Goal: Task Accomplishment & Management: Use online tool/utility

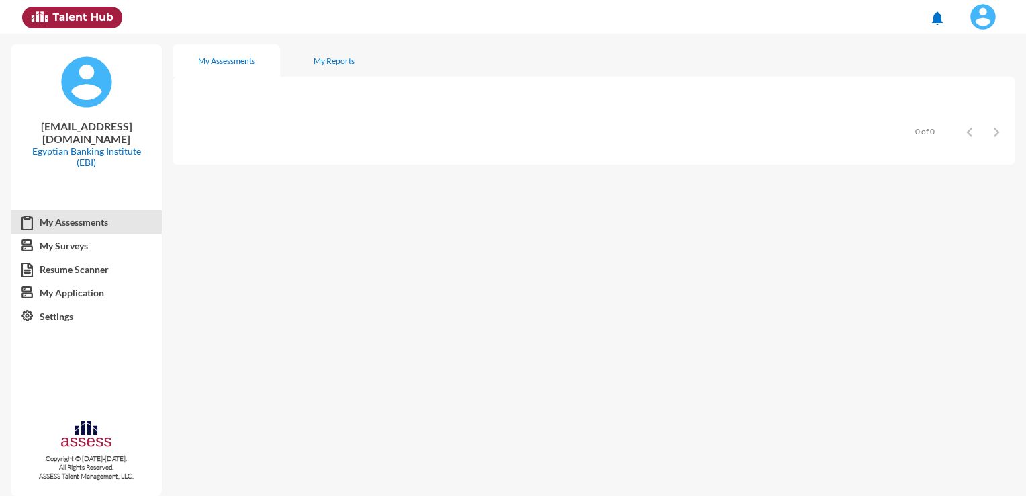
click at [984, 28] on img at bounding box center [983, 16] width 27 height 27
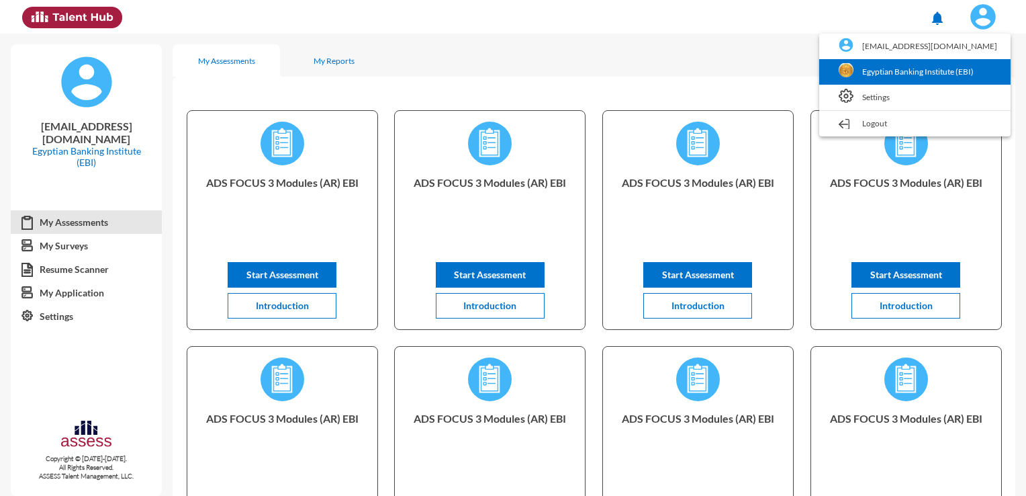
click at [961, 60] on link "Egyptian Banking Institute (EBI)" at bounding box center [915, 72] width 178 height 26
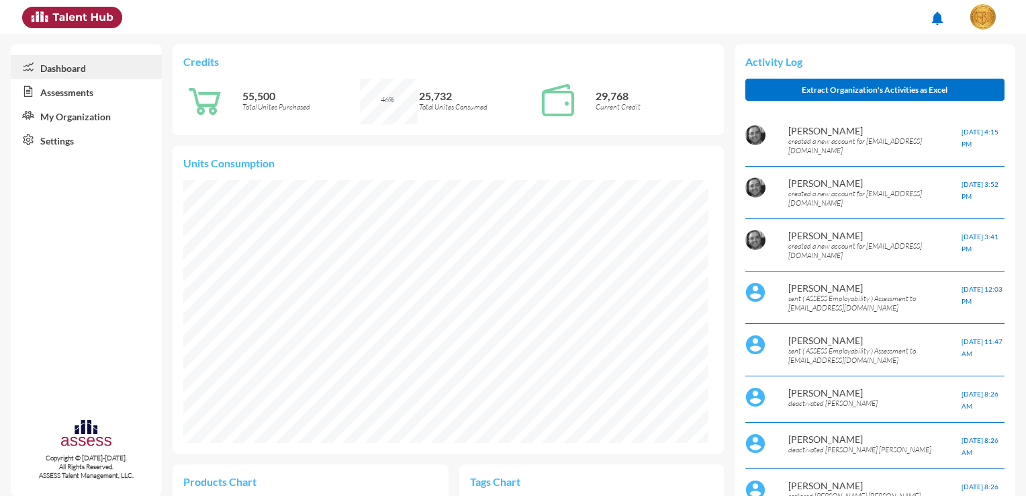
scroll to position [263, 525]
click at [116, 94] on link "Assessments" at bounding box center [86, 91] width 151 height 24
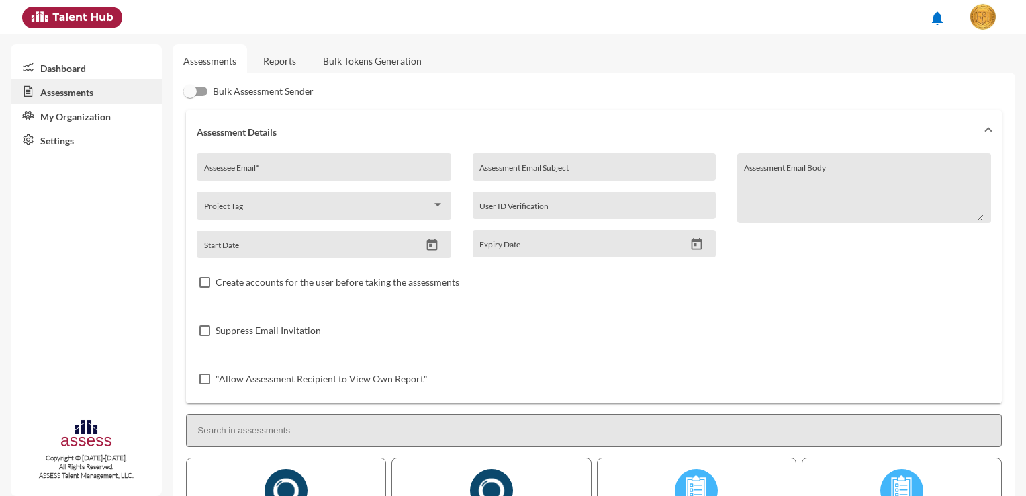
click at [361, 65] on link "Bulk Tokens Generation" at bounding box center [372, 60] width 120 height 33
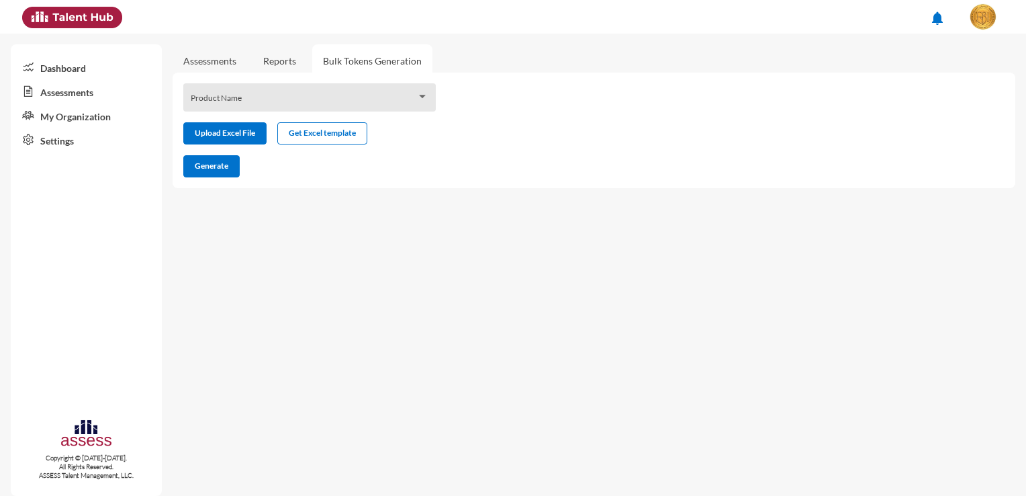
click at [366, 111] on div "Product Name Upload Excel File Get Excel template Generate" at bounding box center [594, 131] width 843 height 116
click at [379, 105] on span at bounding box center [304, 102] width 226 height 11
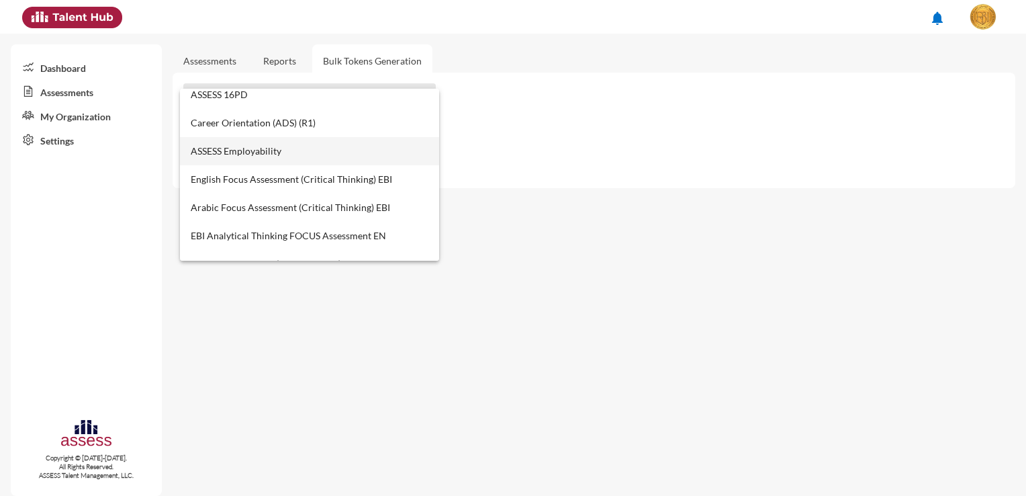
scroll to position [537, 0]
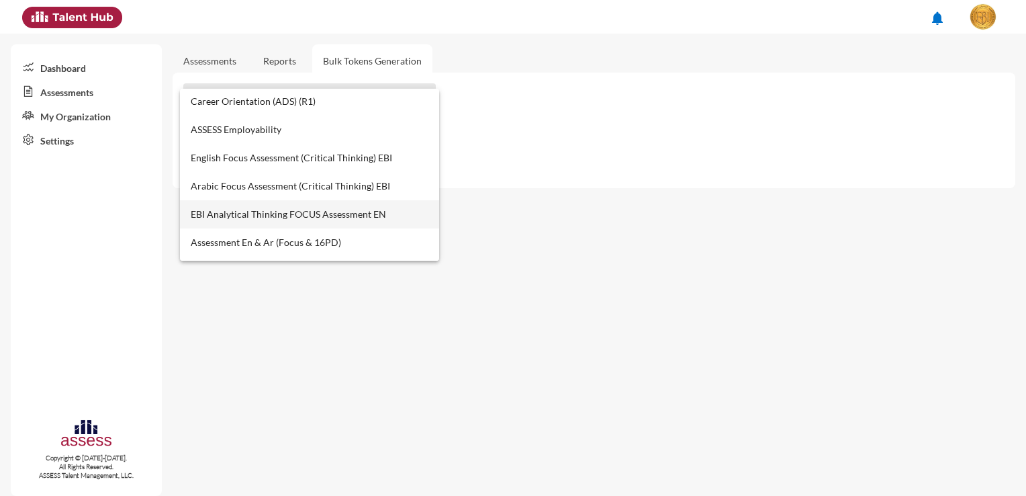
click at [369, 213] on span "EBI Analytical Thinking FOCUS Assessment EN" at bounding box center [310, 214] width 238 height 28
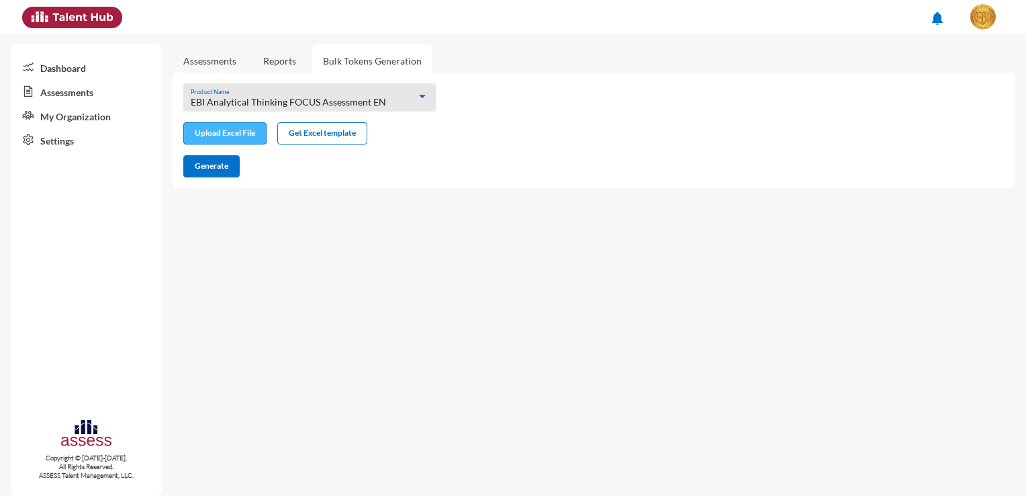
click at [257, 142] on button "Upload Excel File" at bounding box center [224, 133] width 83 height 22
click at [352, 283] on mat-sidenav-content "Assessments Reports Bulk Tokens Generation EBI Analytical Thinking FOCUS Assess…" at bounding box center [600, 265] width 854 height 462
click at [247, 140] on input "file" at bounding box center [225, 135] width 82 height 14
type input "C:\fakepath\excel (11).xlsx"
click at [221, 162] on span "Generate" at bounding box center [212, 166] width 34 height 10
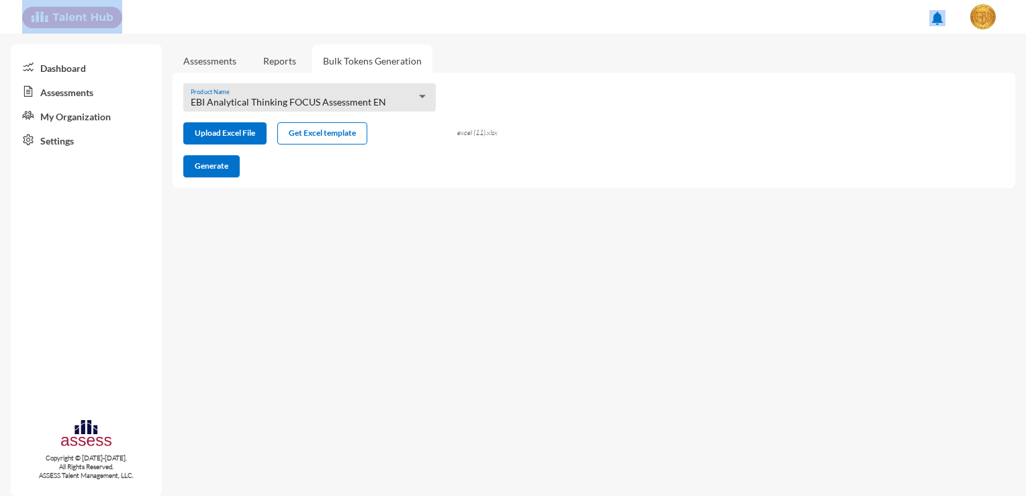
click at [0, 34] on html "notifications Dashboard Assessments My Organization Settings Copyright © [DATE]…" at bounding box center [513, 17] width 1026 height 34
click at [361, 95] on div "EBI Analytical Thinking FOCUS Assessment EN Product Name" at bounding box center [310, 101] width 238 height 21
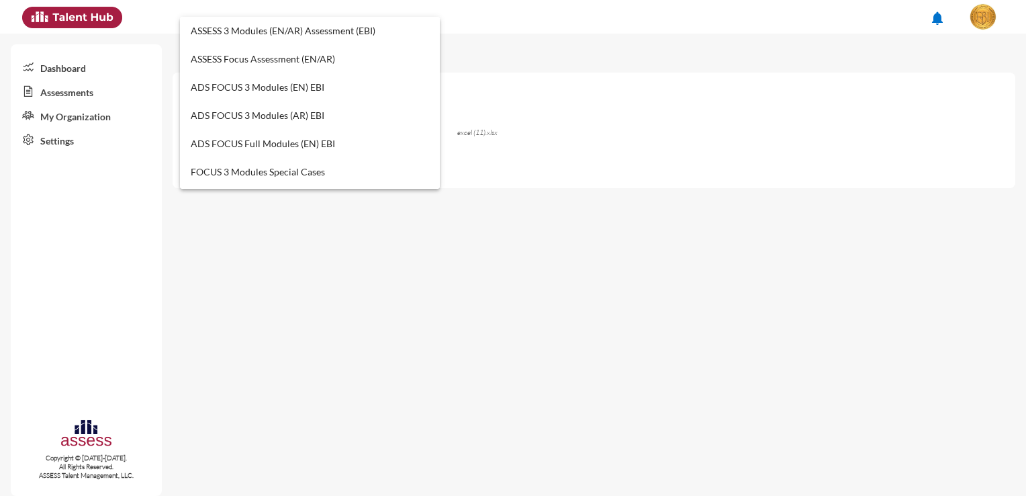
scroll to position [577, 0]
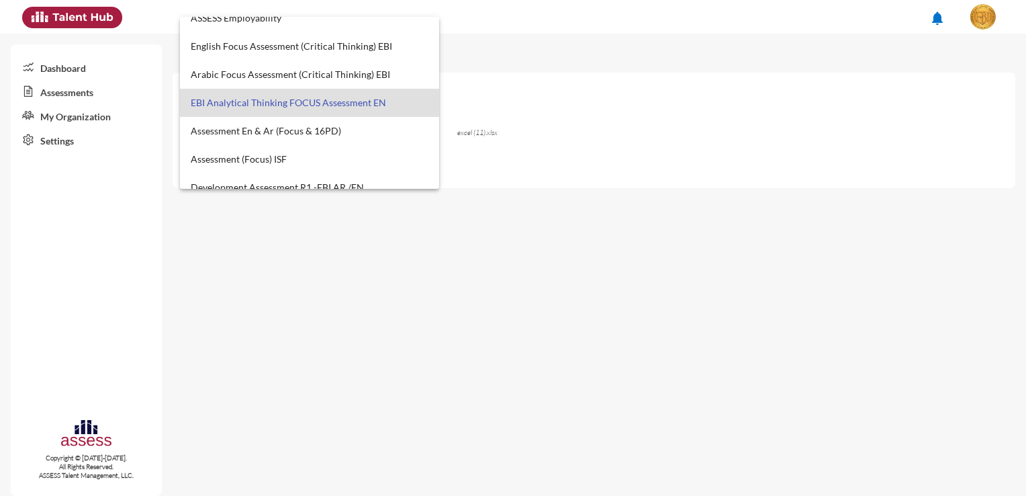
click at [592, 40] on div at bounding box center [513, 248] width 1026 height 496
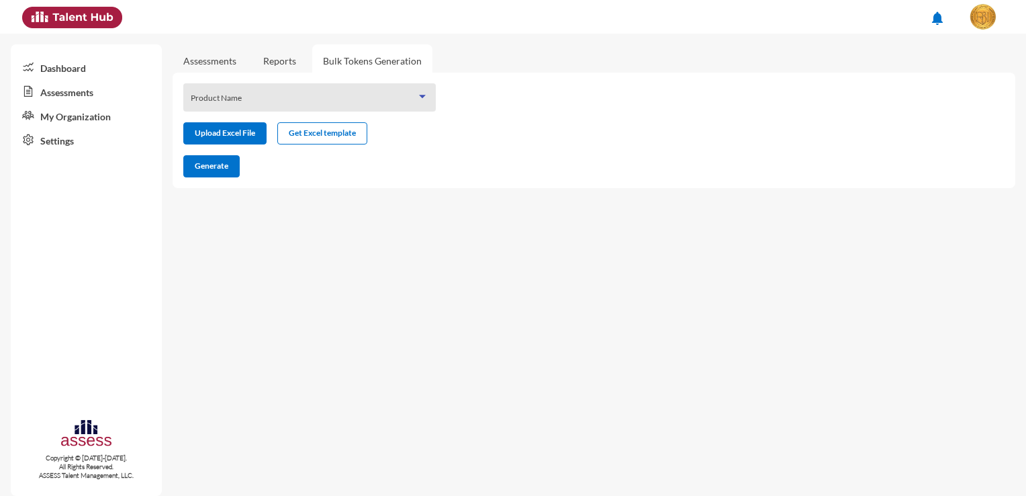
click at [380, 98] on span at bounding box center [304, 102] width 226 height 11
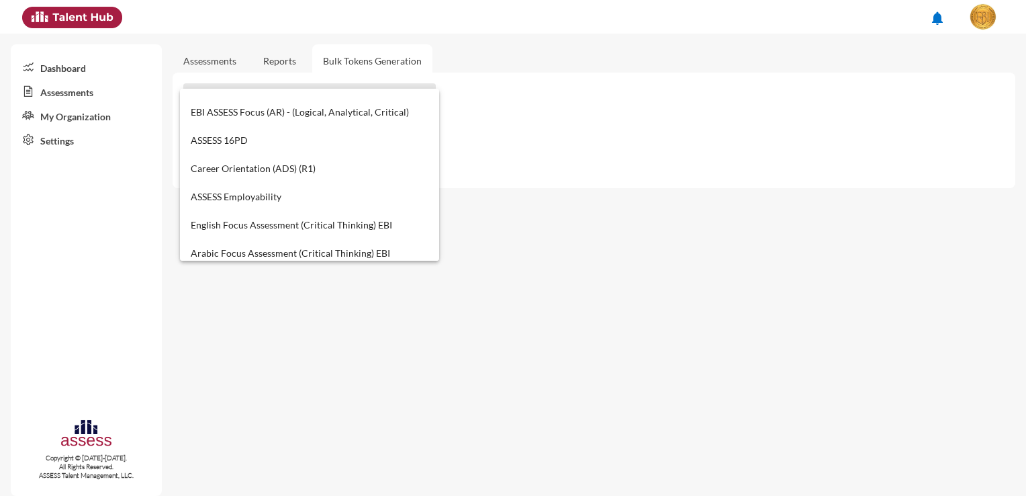
scroll to position [537, 0]
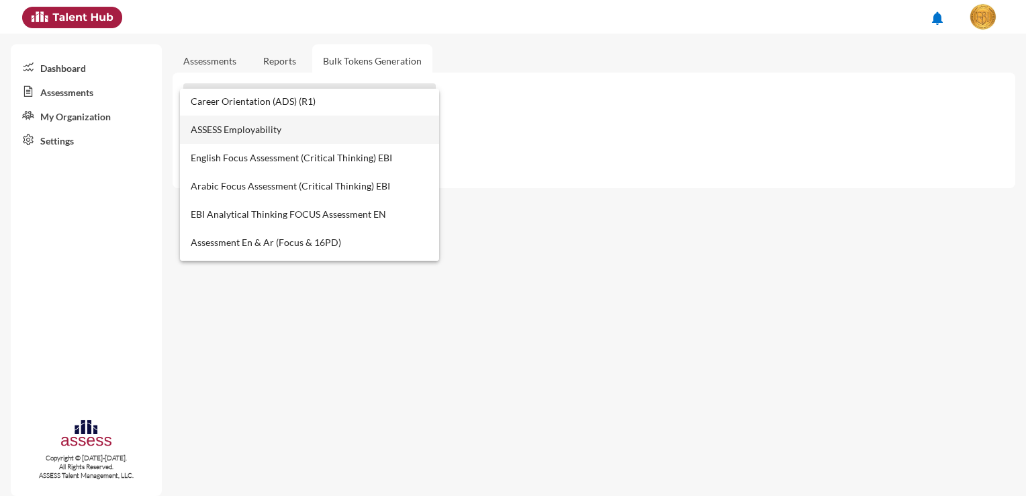
click at [328, 127] on span "ASSESS Employability" at bounding box center [310, 130] width 238 height 28
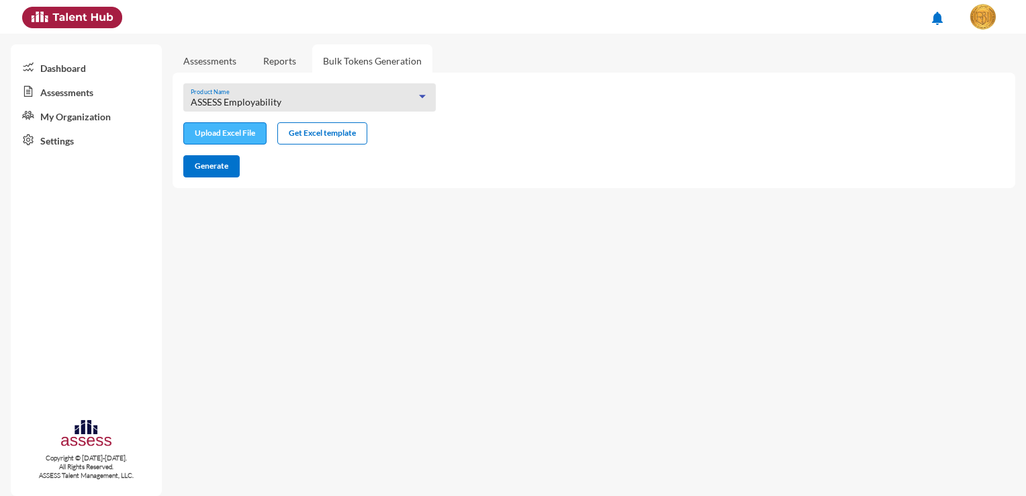
click at [238, 130] on input "file" at bounding box center [225, 135] width 82 height 14
type input "C:\fakepath\excel (11).xlsx"
click at [206, 163] on span "Generate" at bounding box center [212, 166] width 34 height 10
click at [510, 308] on mat-sidenav-content "Assessments Reports Bulk Tokens Generation ASSESS Employability Product Name Up…" at bounding box center [600, 265] width 854 height 462
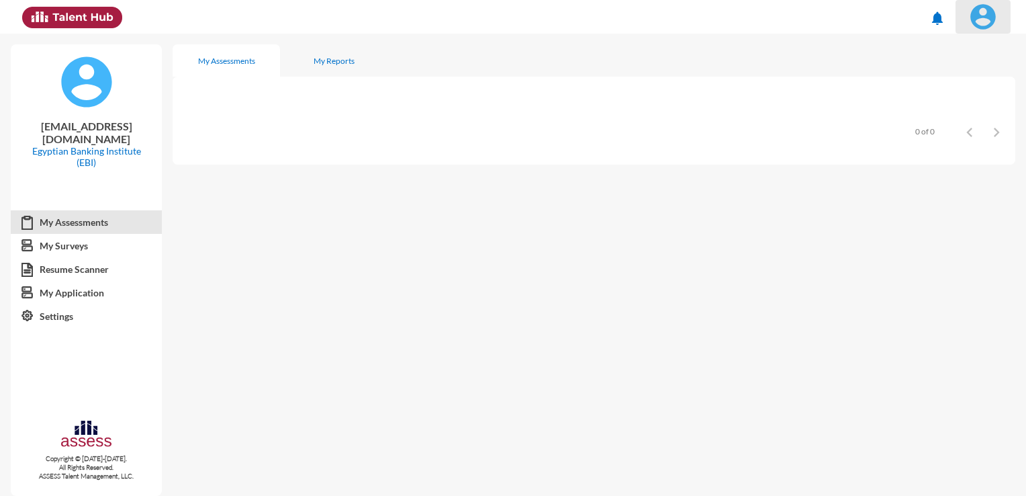
click at [990, 22] on img at bounding box center [983, 16] width 27 height 27
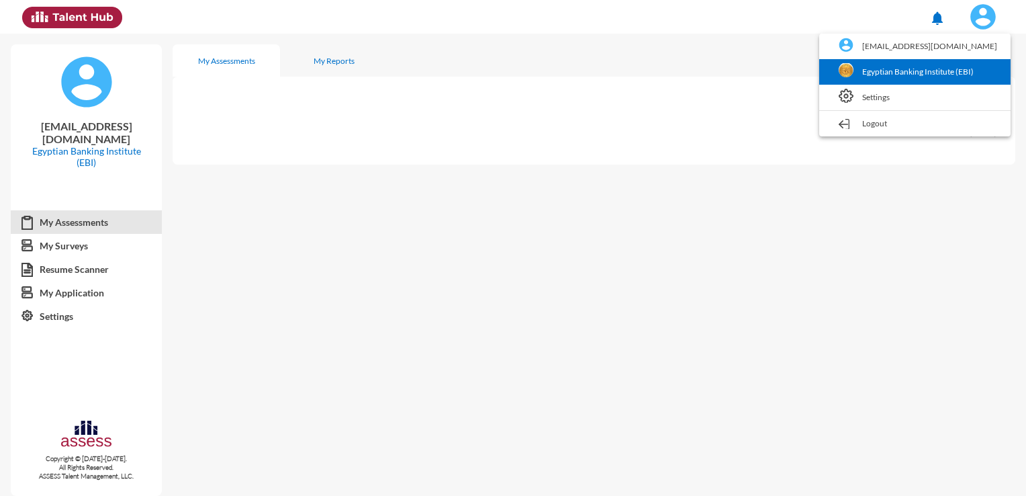
click at [943, 68] on link "Egyptian Banking Institute (EBI)" at bounding box center [915, 72] width 178 height 26
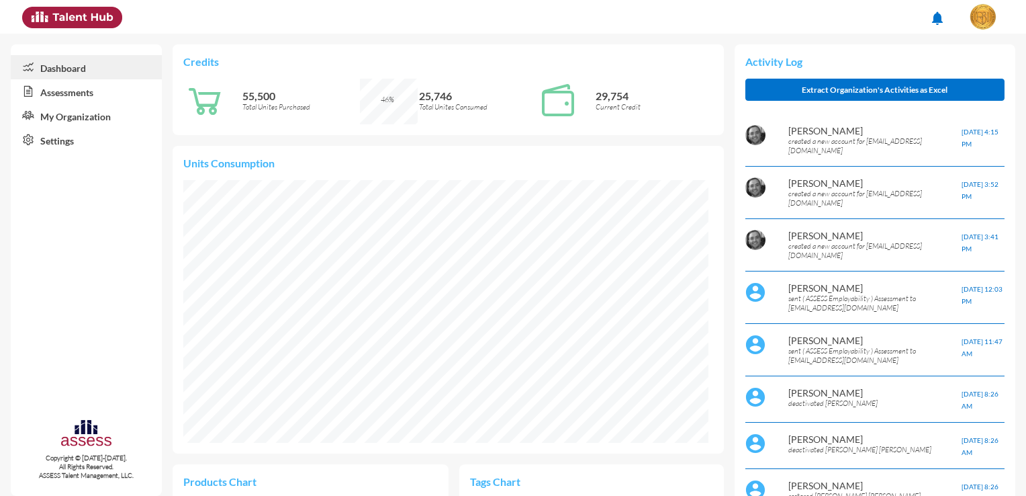
scroll to position [119, 252]
click at [64, 91] on link "Assessments" at bounding box center [86, 91] width 151 height 24
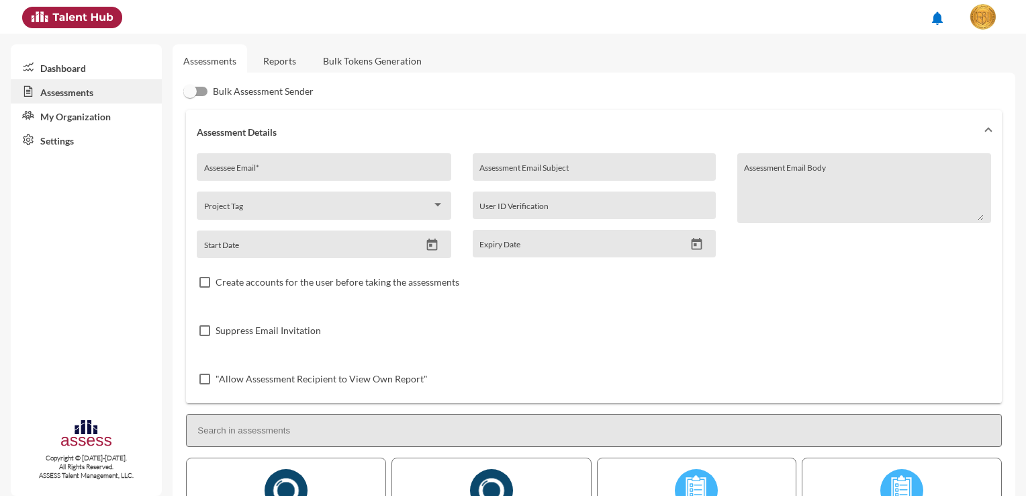
click at [351, 60] on link "Bulk Tokens Generation" at bounding box center [372, 60] width 120 height 33
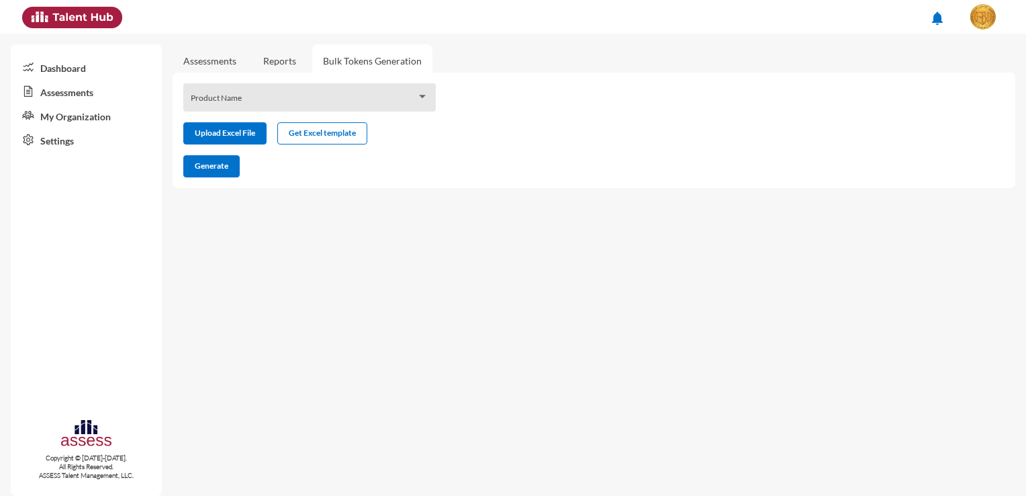
click at [270, 103] on span at bounding box center [304, 102] width 226 height 11
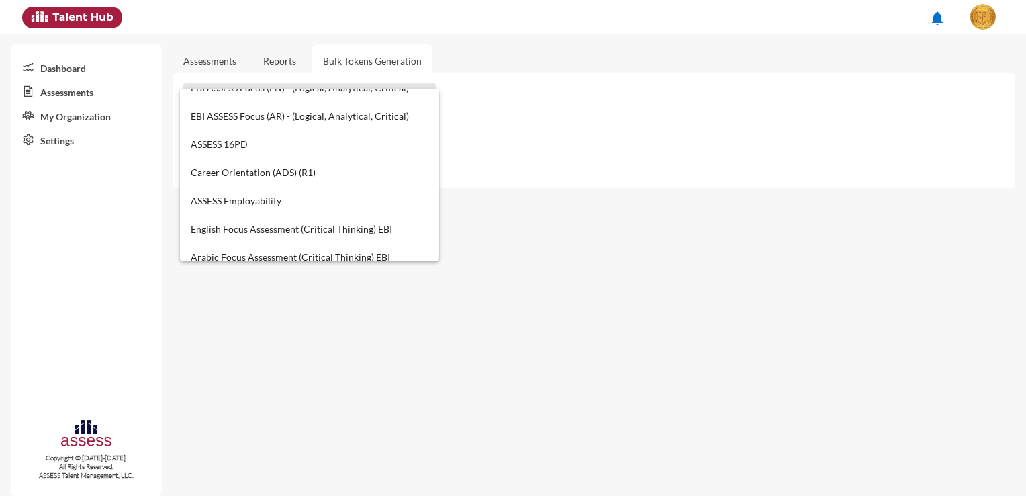
scroll to position [470, 0]
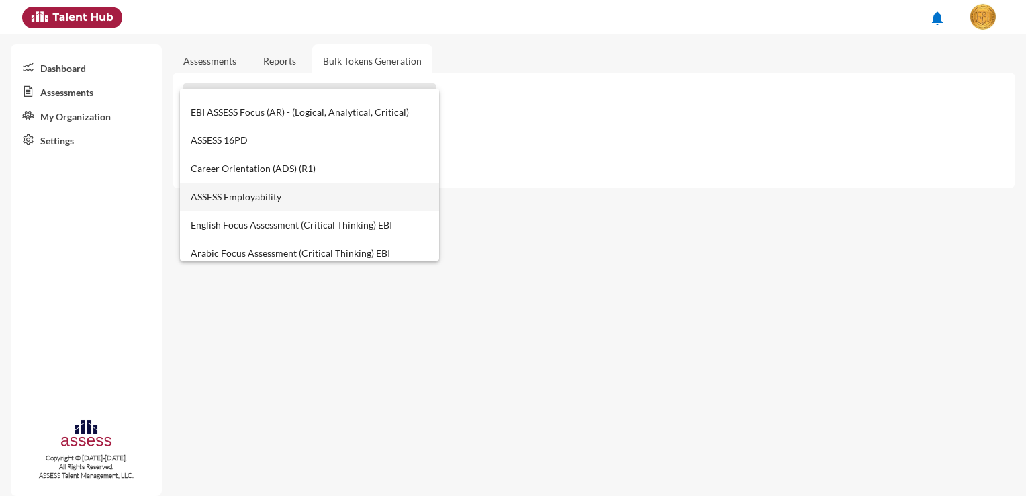
click at [299, 208] on span "ASSESS Employability" at bounding box center [310, 197] width 238 height 28
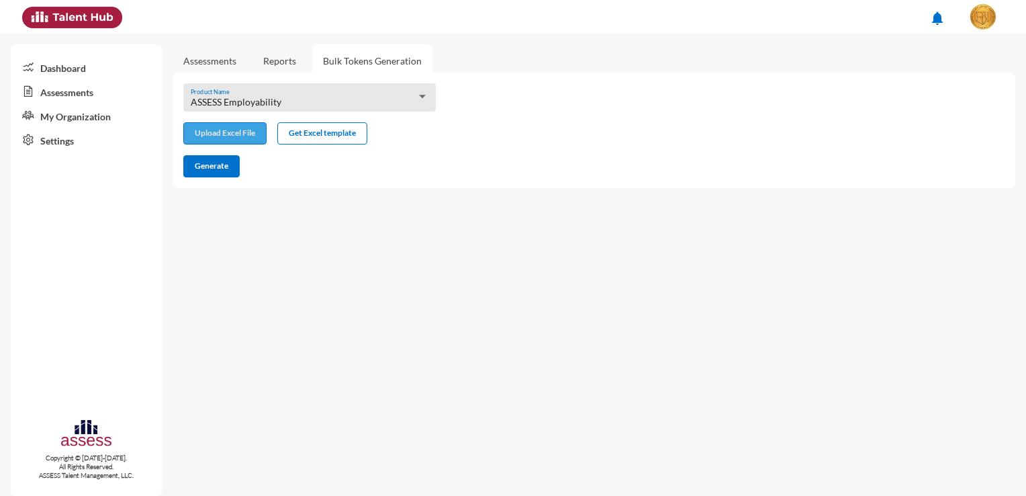
click at [254, 132] on input "file" at bounding box center [225, 135] width 82 height 14
type input "C:\fakepath\excel (11).xlsx"
click at [210, 171] on span "Generate" at bounding box center [212, 166] width 34 height 10
